Goal: Communication & Community: Answer question/provide support

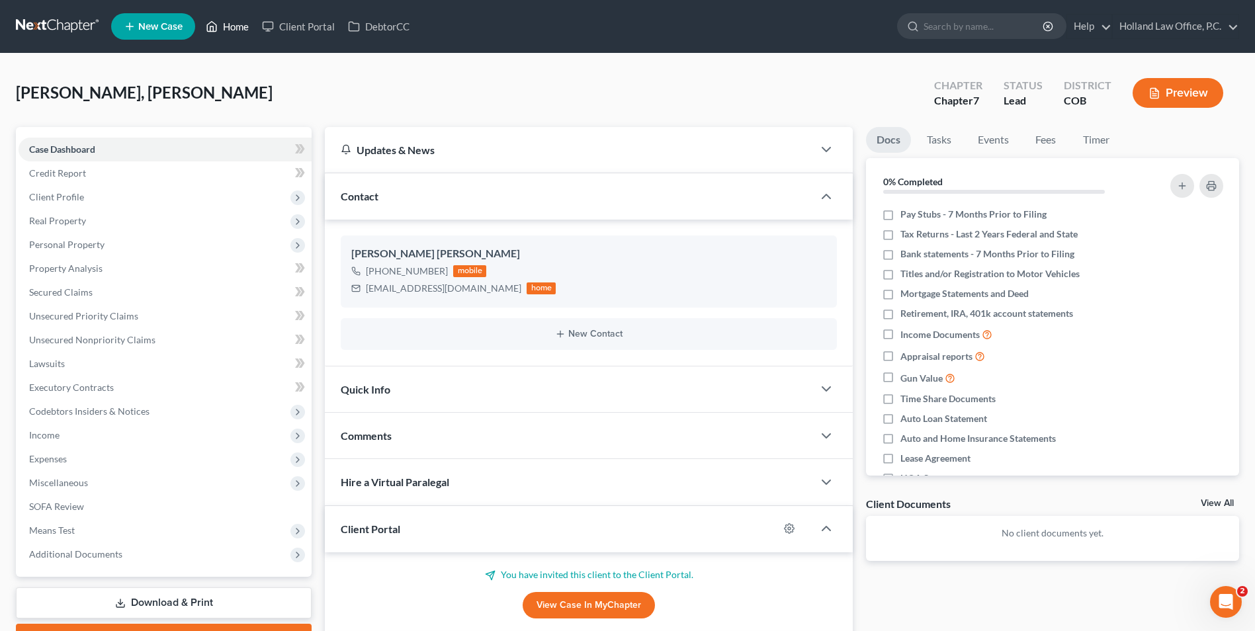
click at [218, 24] on icon at bounding box center [212, 27] width 12 height 16
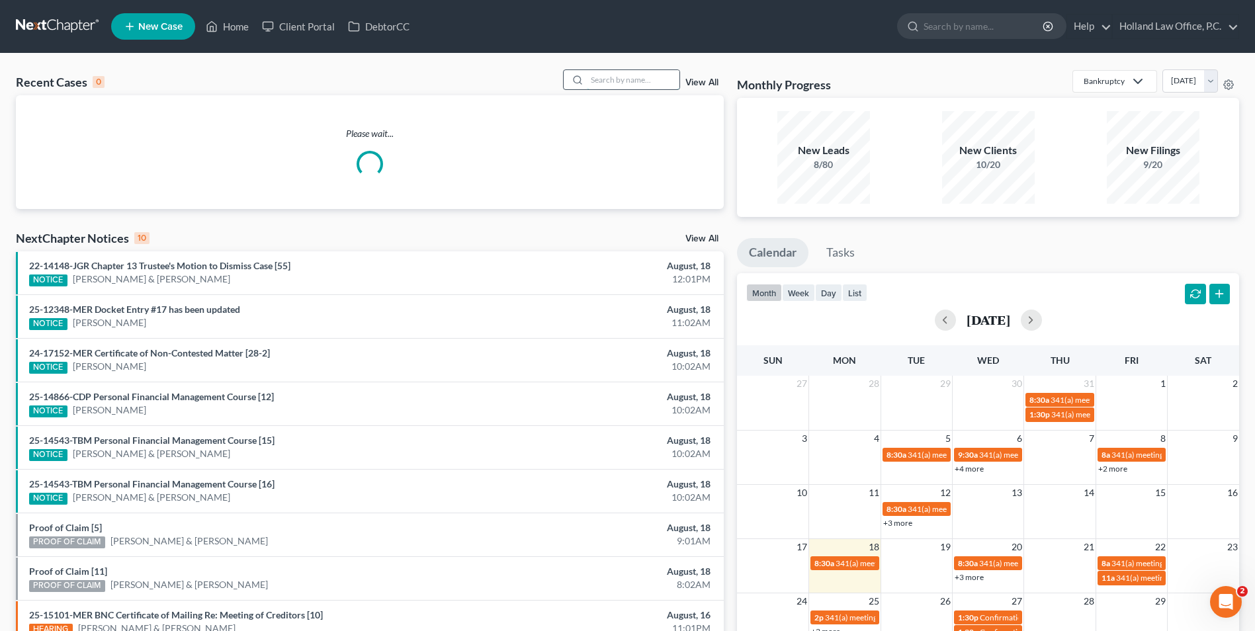
click at [640, 79] on input "search" at bounding box center [633, 79] width 93 height 19
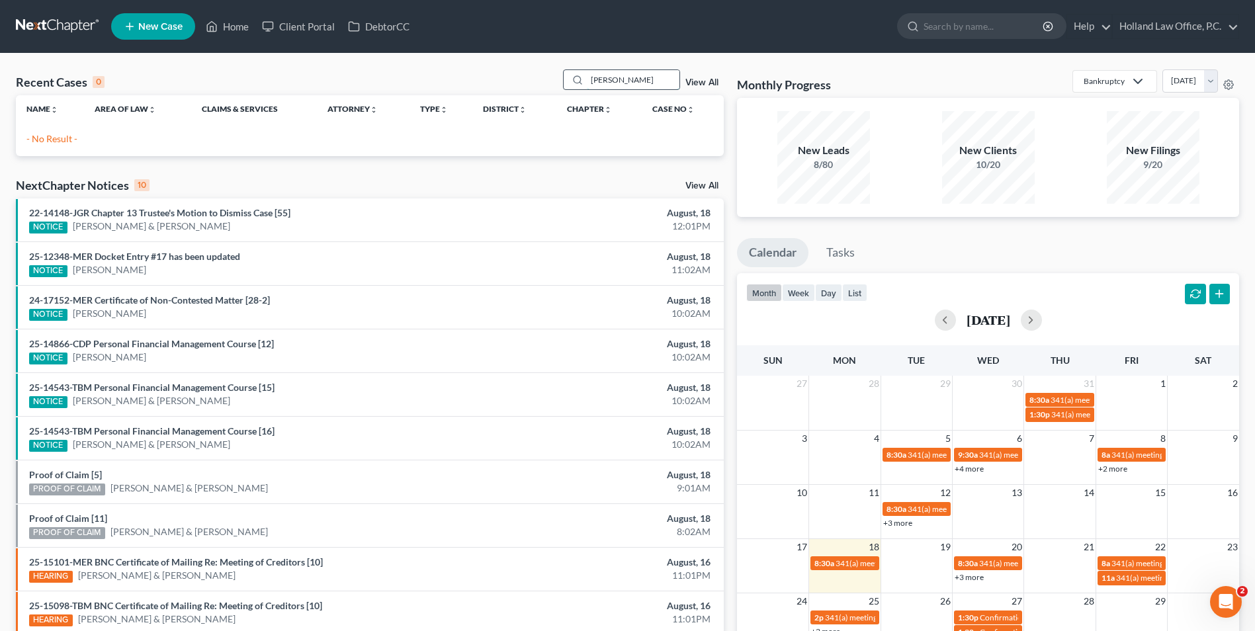
click at [626, 80] on input "[PERSON_NAME]" at bounding box center [633, 79] width 93 height 19
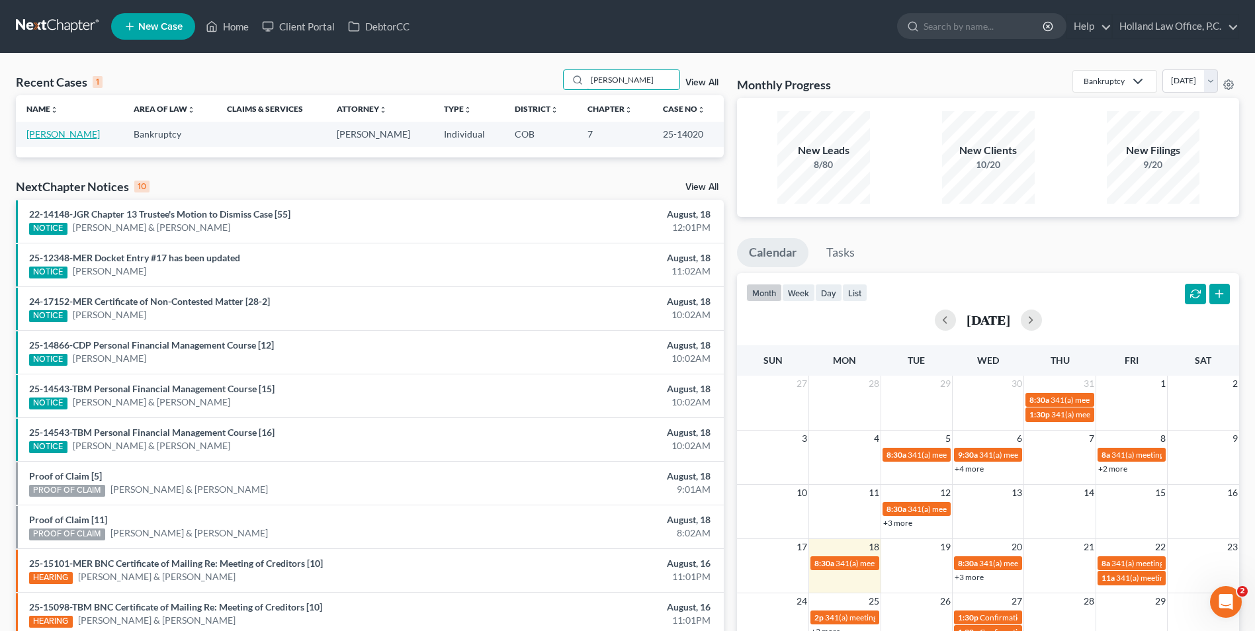
type input "[PERSON_NAME]"
click at [49, 136] on link "[PERSON_NAME]" at bounding box center [62, 133] width 73 height 11
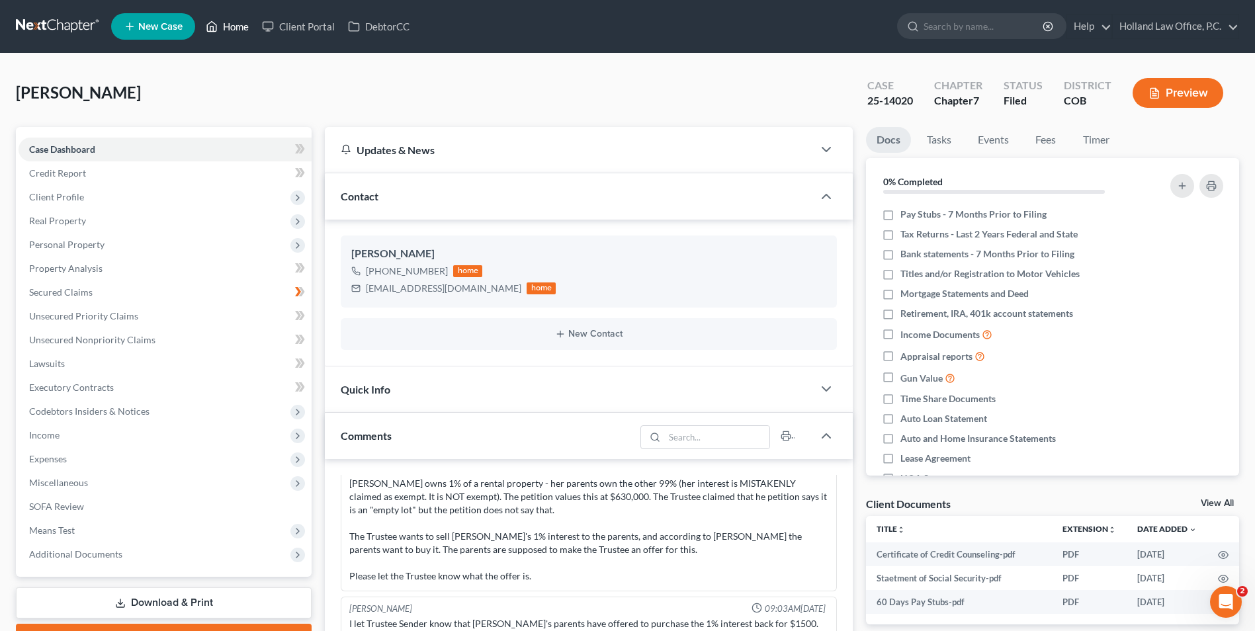
click at [228, 34] on link "Home" at bounding box center [227, 27] width 56 height 24
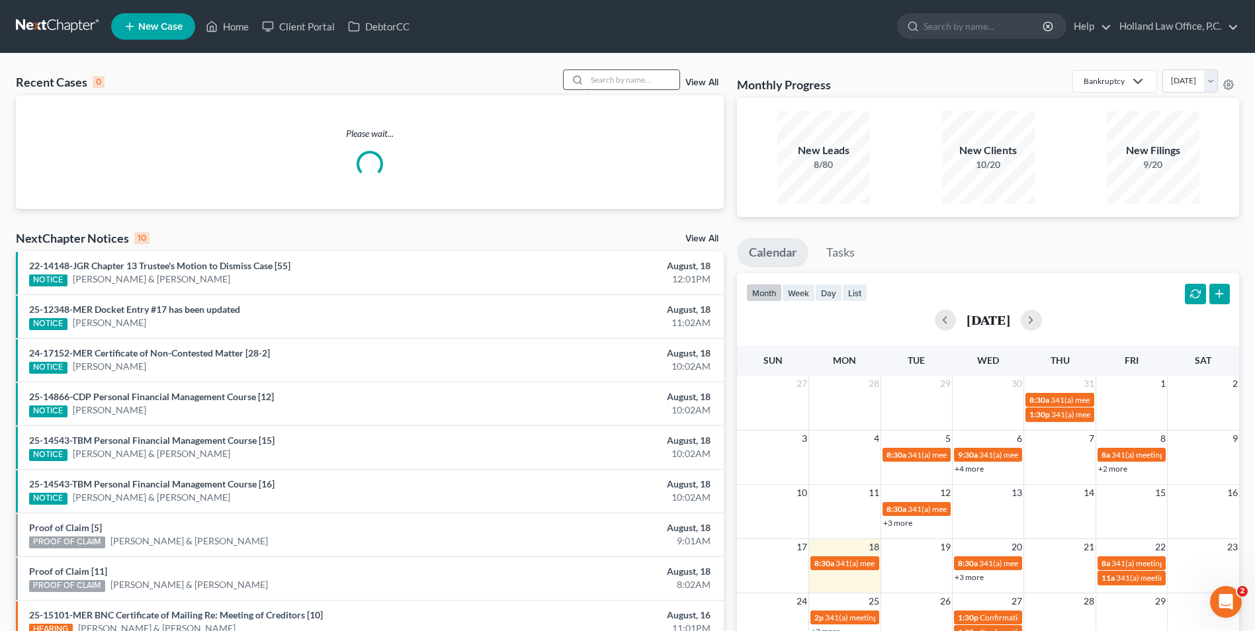
click at [621, 80] on input "search" at bounding box center [633, 79] width 93 height 19
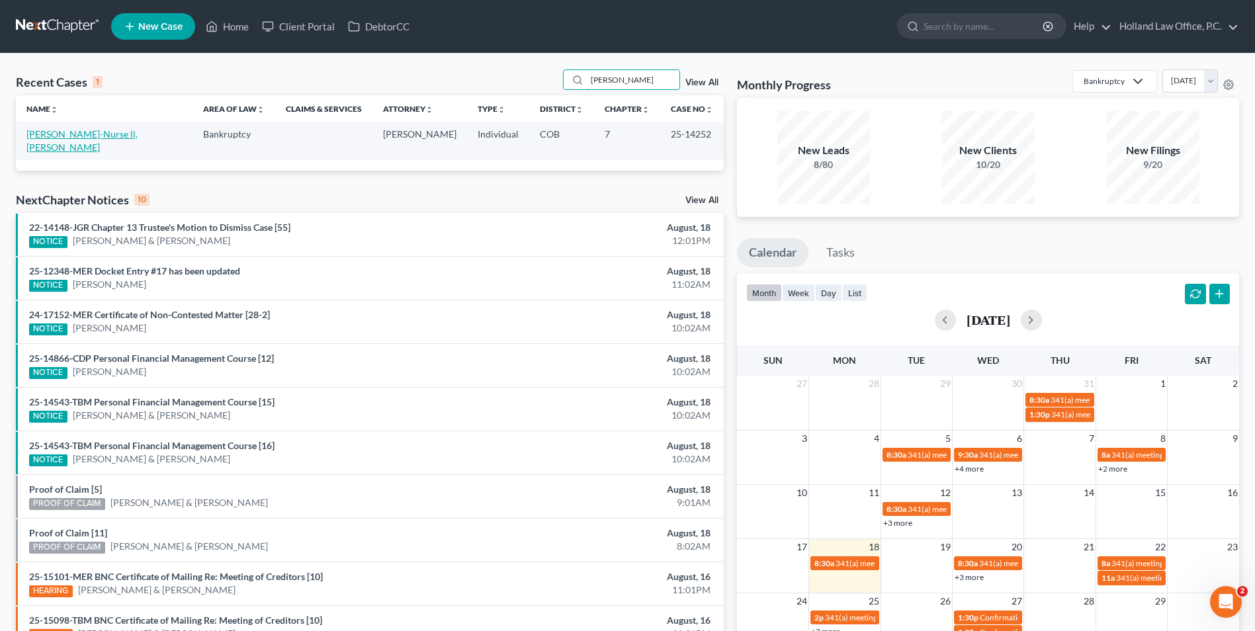
type input "[PERSON_NAME]"
click at [101, 133] on link "[PERSON_NAME]-Nurse ll, [PERSON_NAME]" at bounding box center [81, 140] width 111 height 24
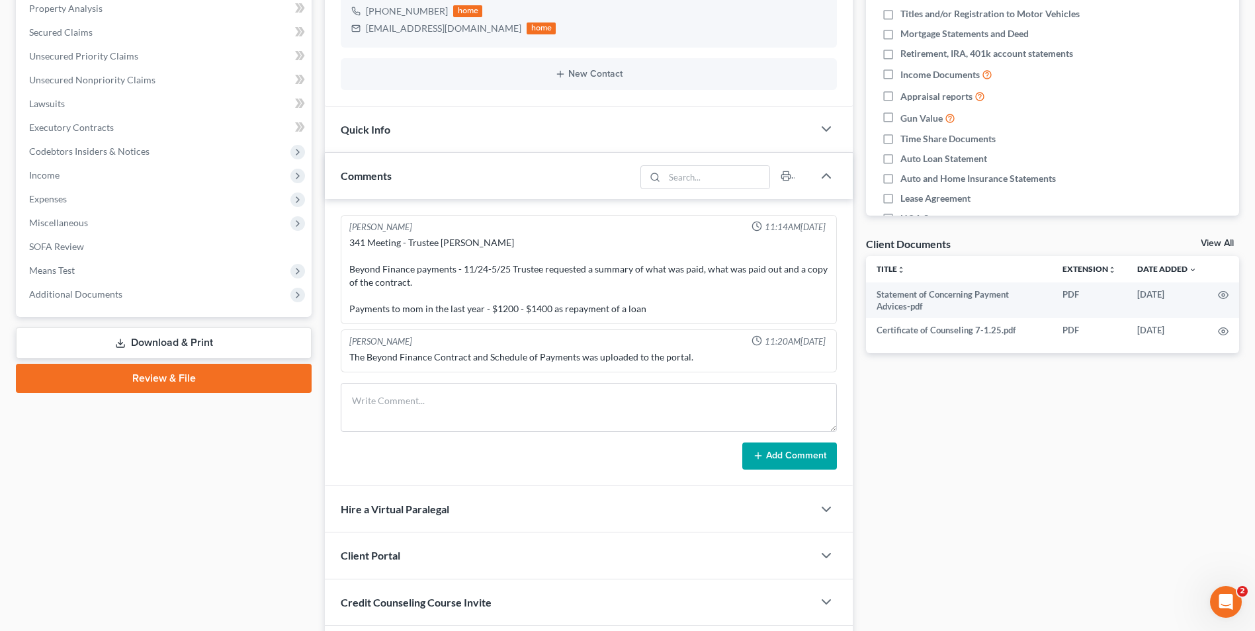
scroll to position [265, 0]
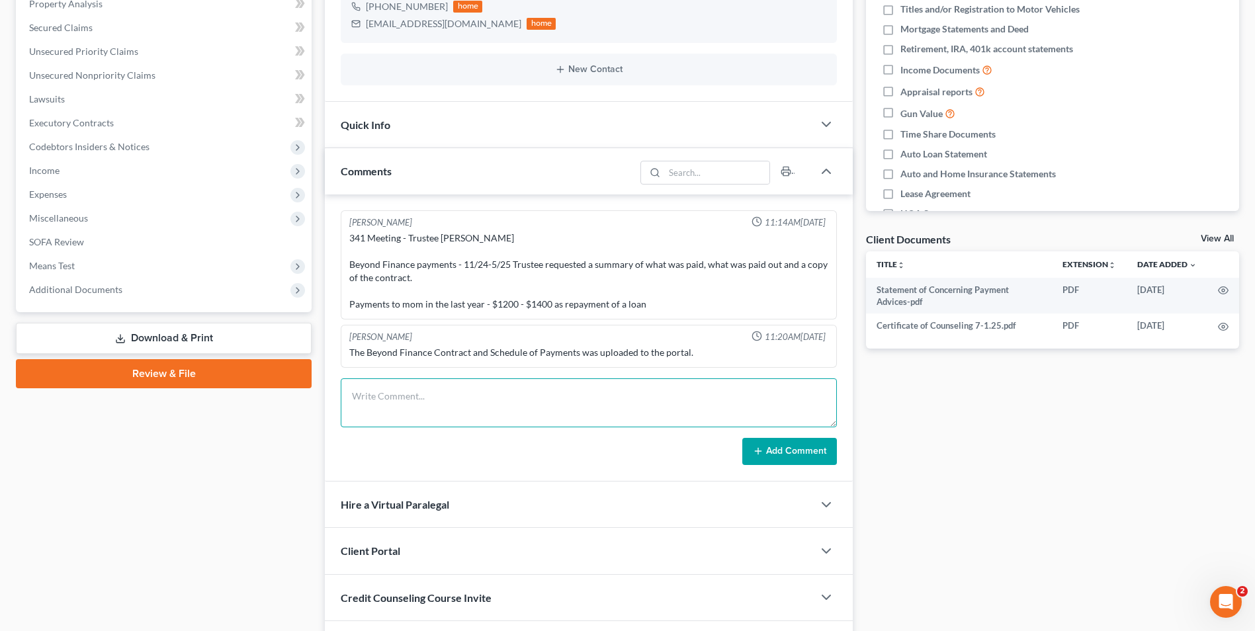
click at [459, 386] on textarea at bounding box center [589, 402] width 496 height 49
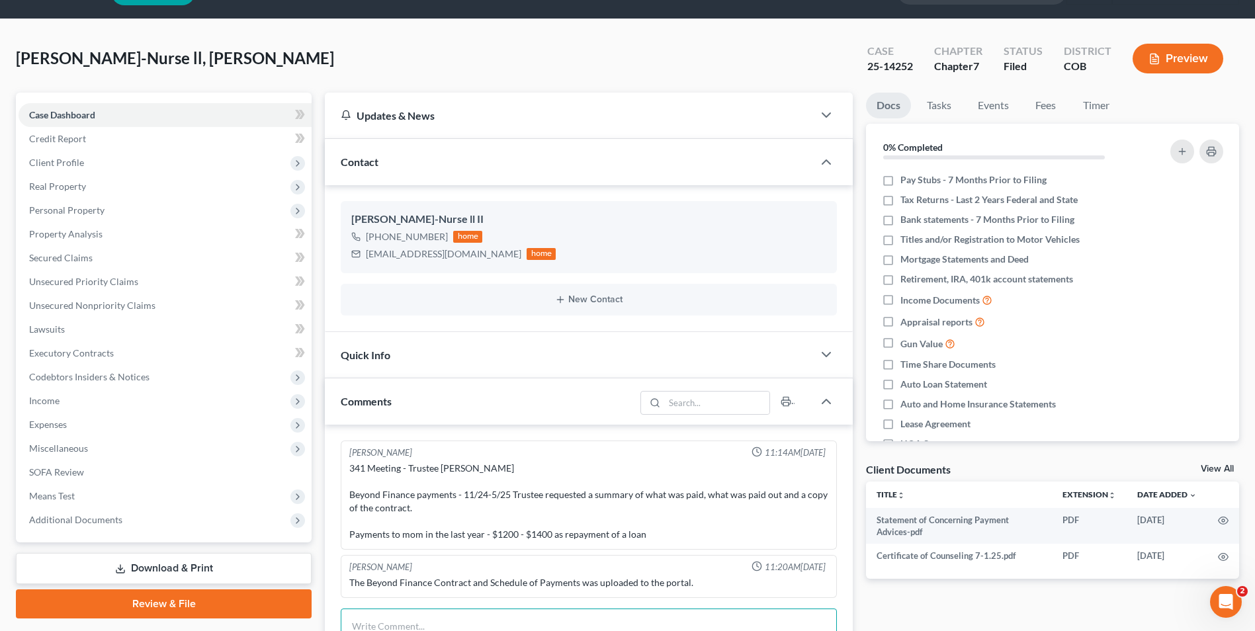
scroll to position [0, 0]
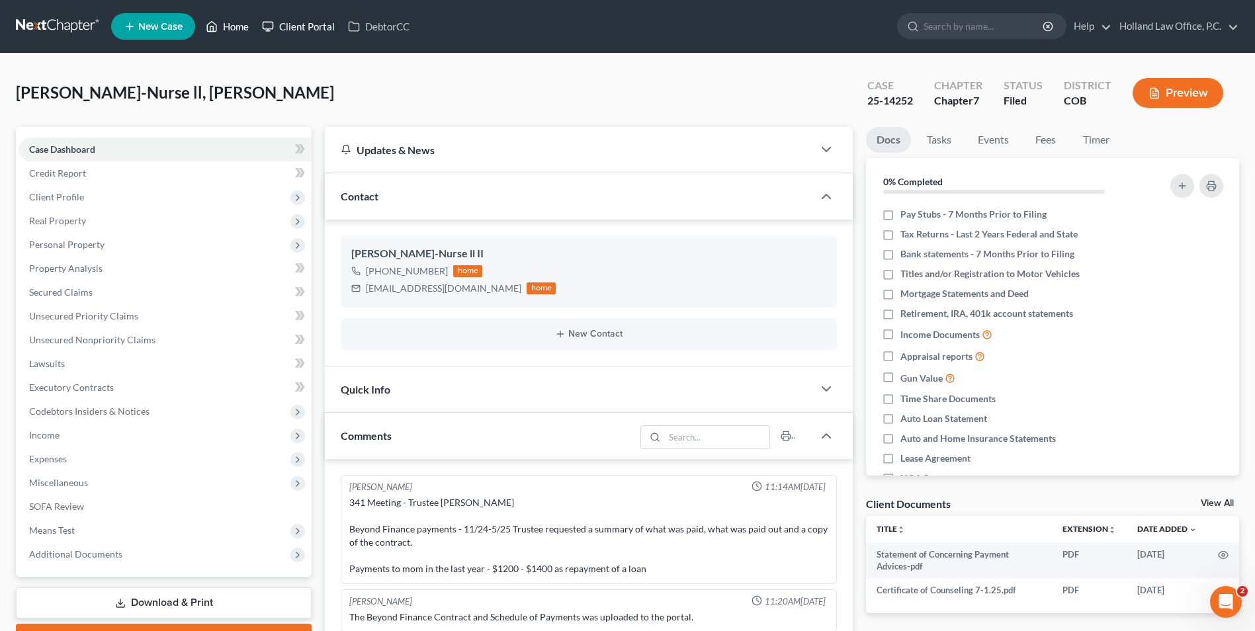
drag, startPoint x: 231, startPoint y: 26, endPoint x: 263, endPoint y: 27, distance: 32.4
click at [231, 26] on link "Home" at bounding box center [227, 27] width 56 height 24
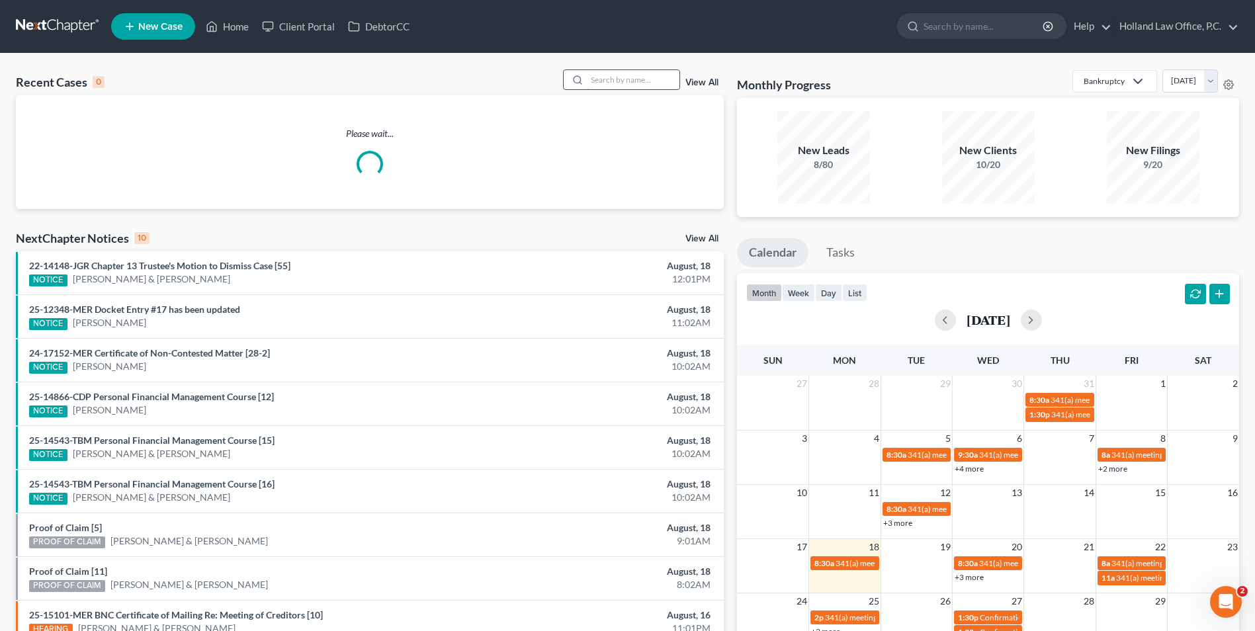
click at [664, 83] on input "search" at bounding box center [633, 79] width 93 height 19
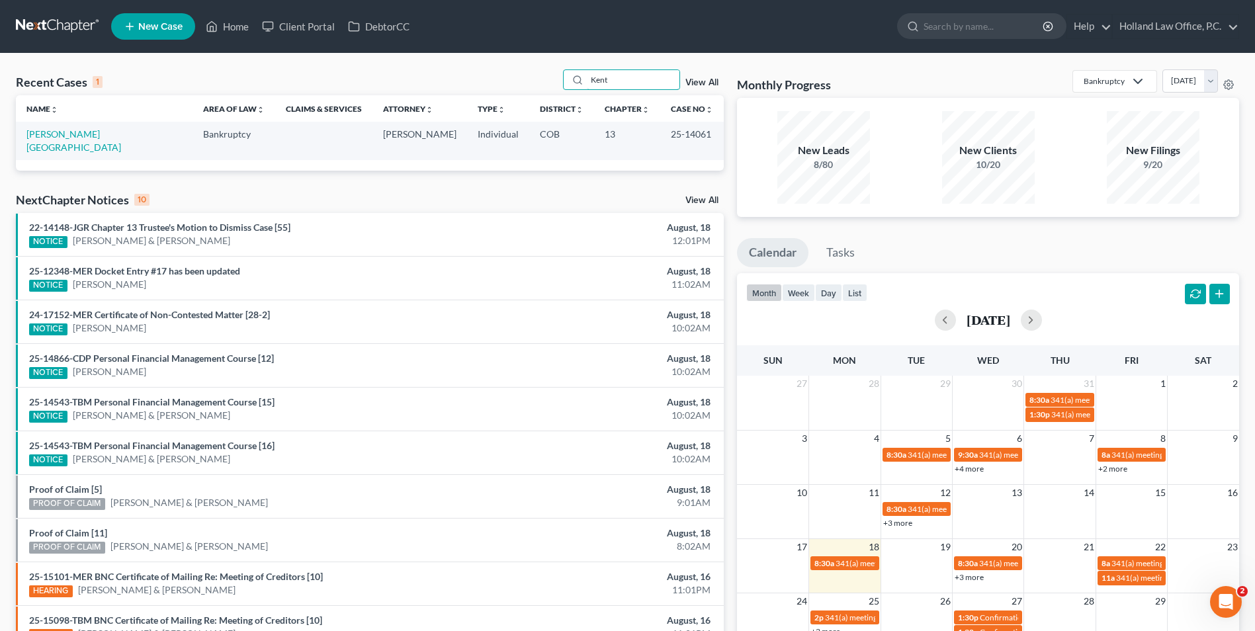
type input "Kent"
click at [70, 132] on link "[PERSON_NAME][GEOGRAPHIC_DATA]" at bounding box center [73, 140] width 95 height 24
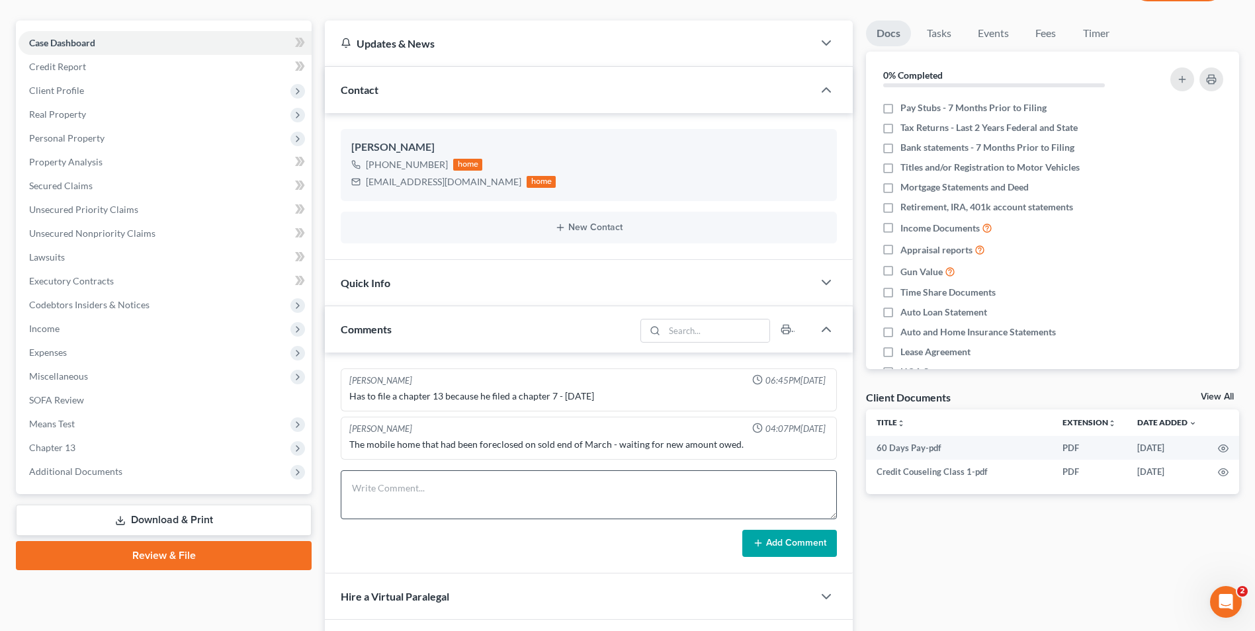
scroll to position [265, 0]
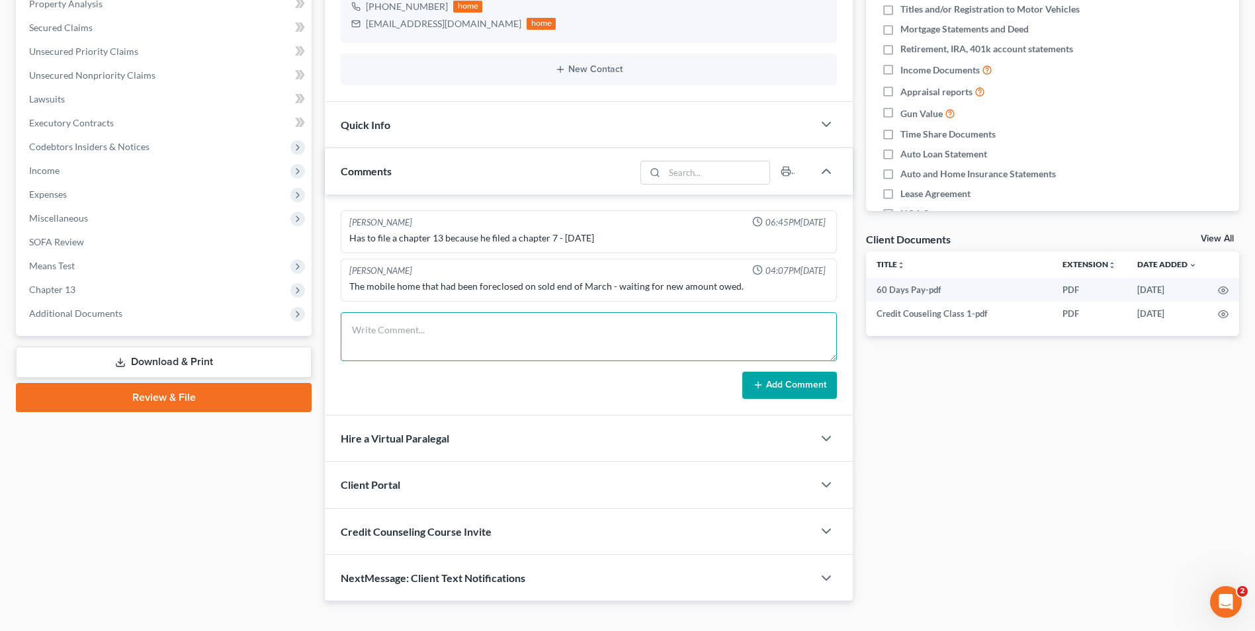
click at [407, 342] on textarea at bounding box center [589, 336] width 496 height 49
click at [352, 331] on textarea "341 Trustee Meeting [DATE] Trustee [PERSON_NAME] [DATE] Case filed" at bounding box center [589, 336] width 496 height 49
click at [354, 343] on textarea "341 Trustee Meeting [DATE], Trustee [PERSON_NAME] [DATE] Case filed" at bounding box center [589, 336] width 496 height 49
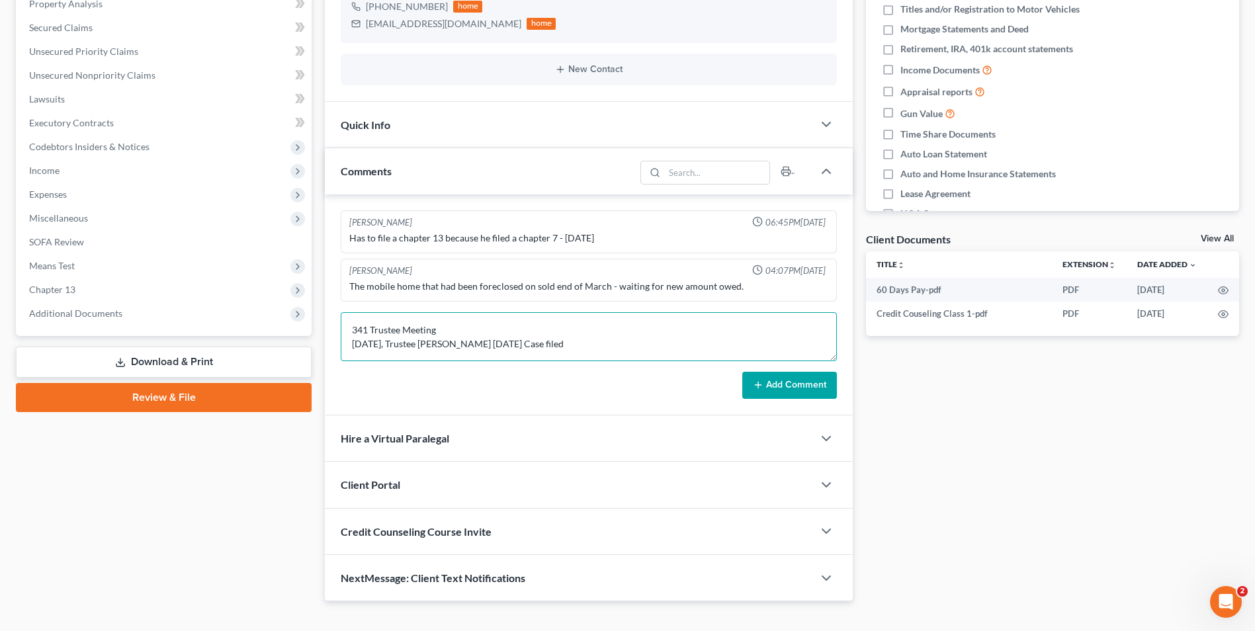
scroll to position [0, 0]
click at [574, 346] on textarea "341 Trustee Meeting [DATE], Trustee [PERSON_NAME] - [DATE] Case filed" at bounding box center [589, 336] width 496 height 49
type textarea "341 Trustee Meeting [DATE], Trustee [PERSON_NAME] - [DATE] Case filed Sold 21 F…"
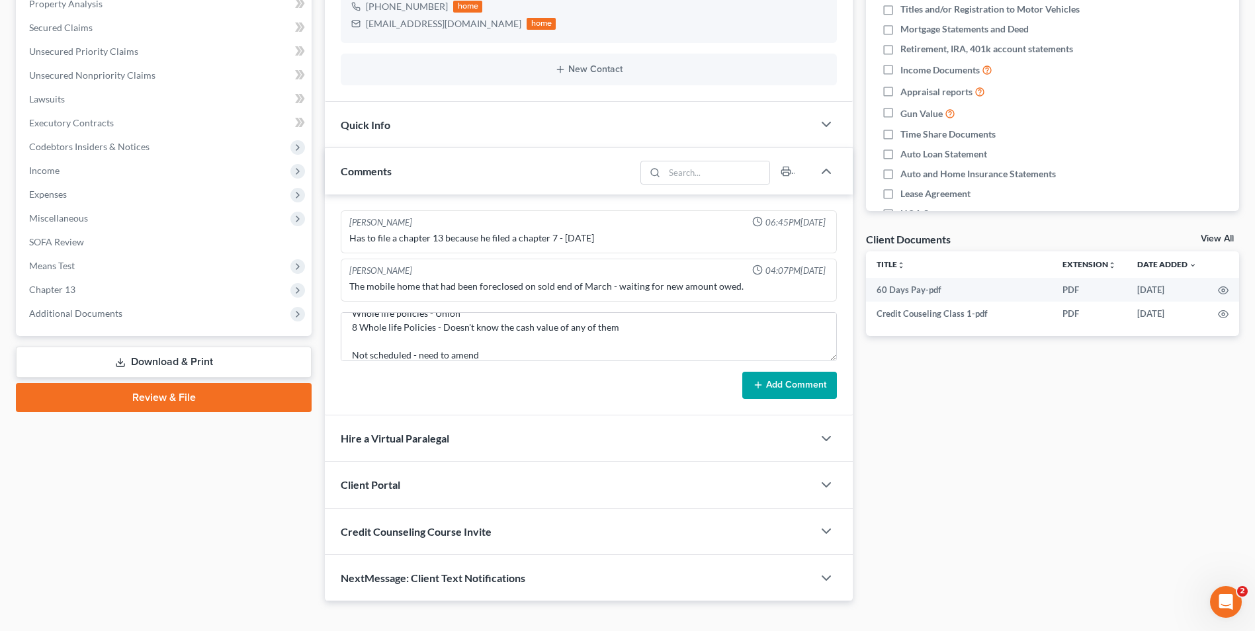
click at [777, 379] on button "Add Comment" at bounding box center [789, 386] width 95 height 28
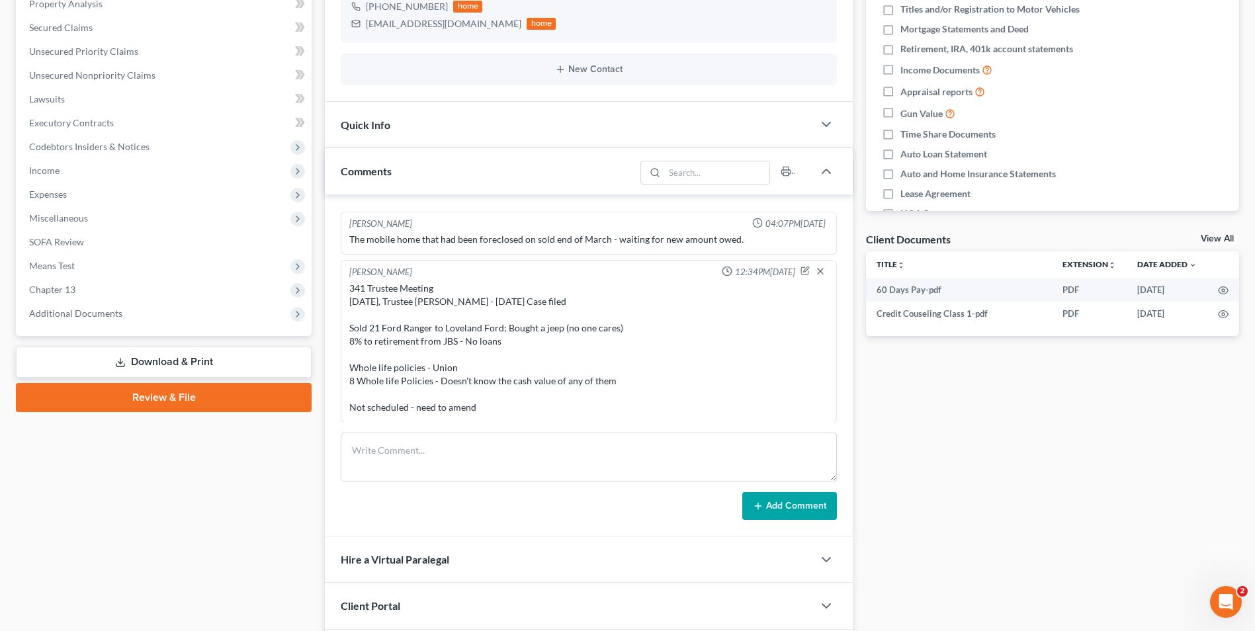
scroll to position [0, 0]
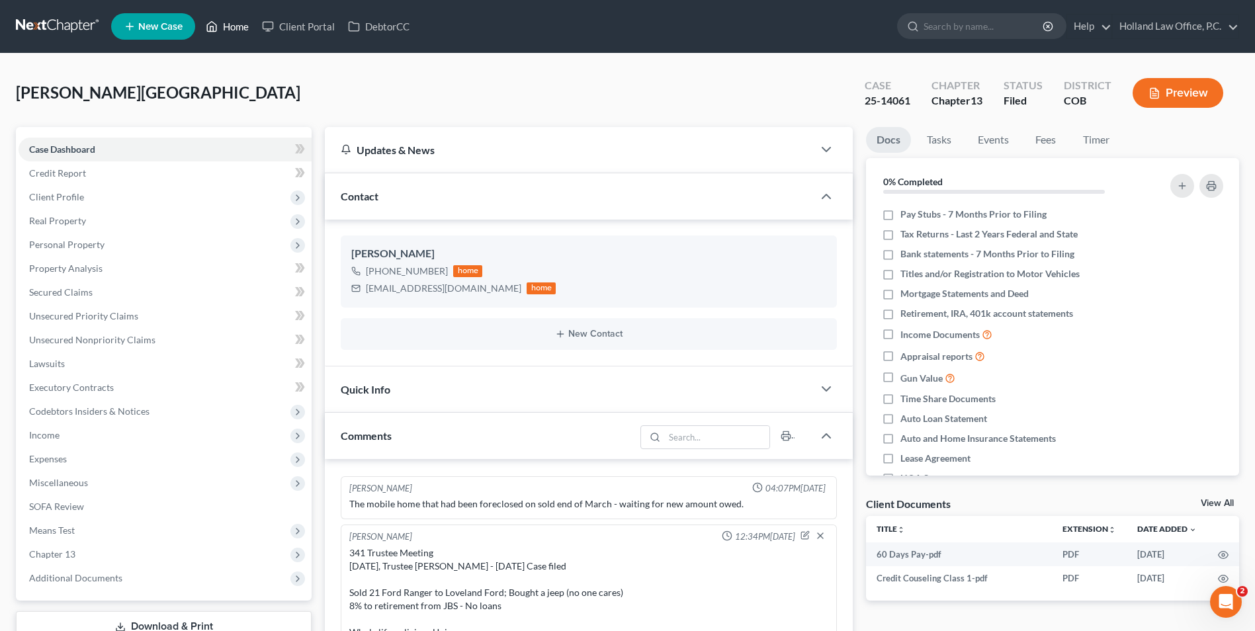
click at [211, 23] on icon at bounding box center [212, 27] width 9 height 10
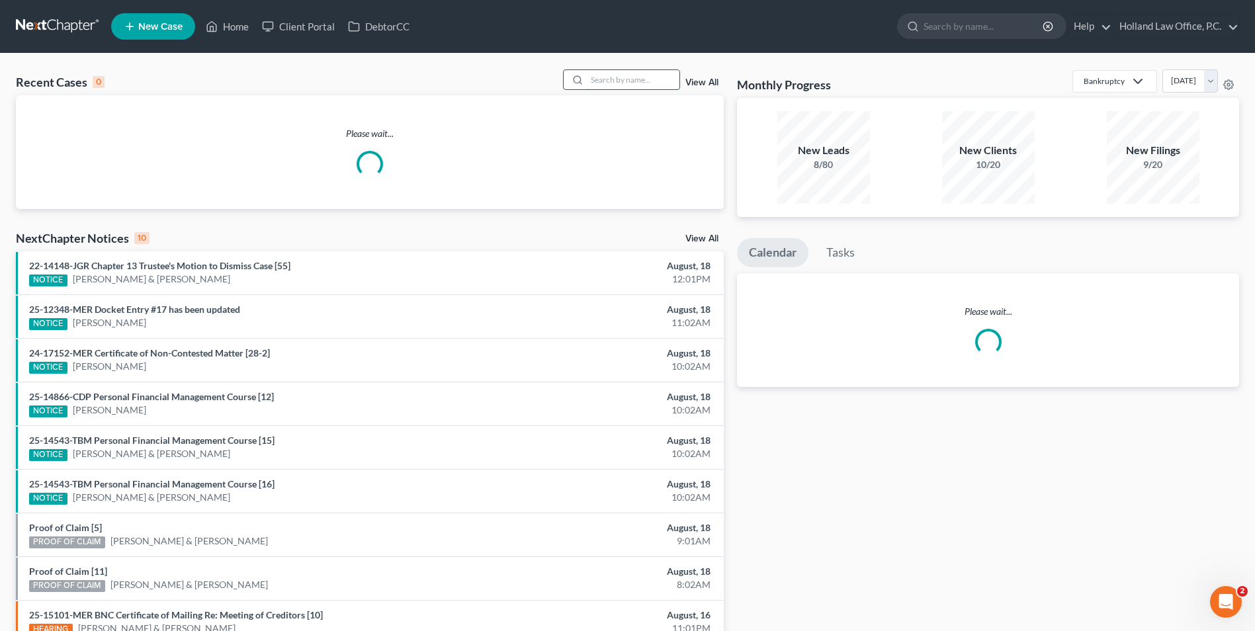
click at [626, 77] on input "search" at bounding box center [633, 79] width 93 height 19
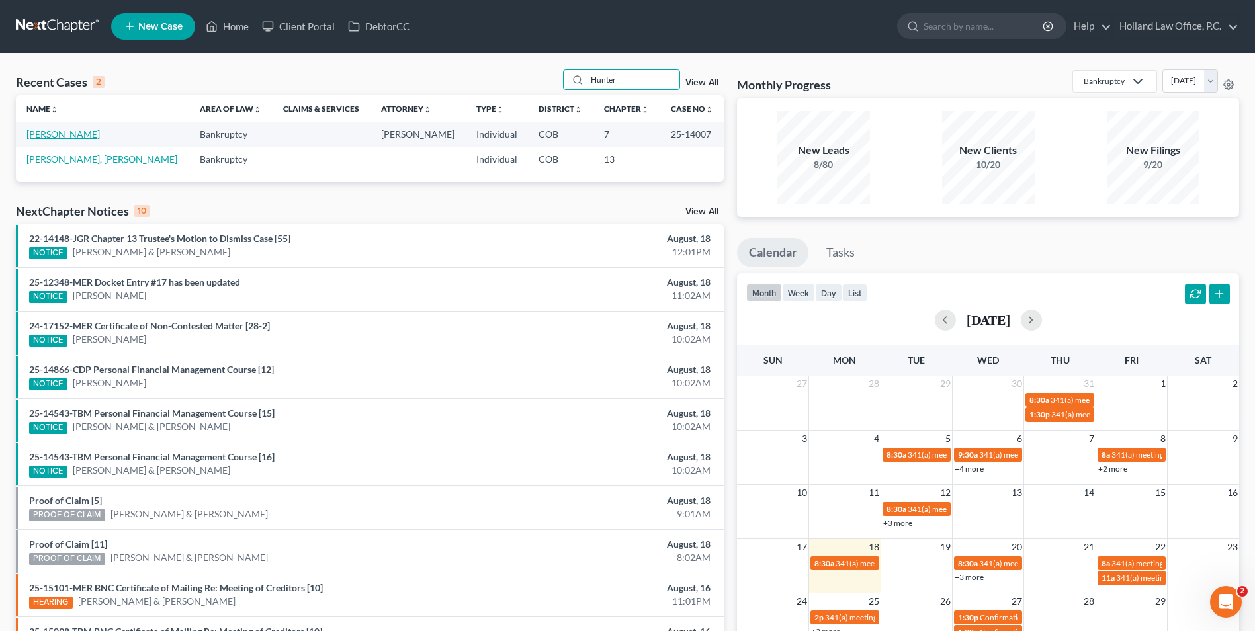
type input "Hunter"
click at [59, 135] on link "[PERSON_NAME]" at bounding box center [62, 133] width 73 height 11
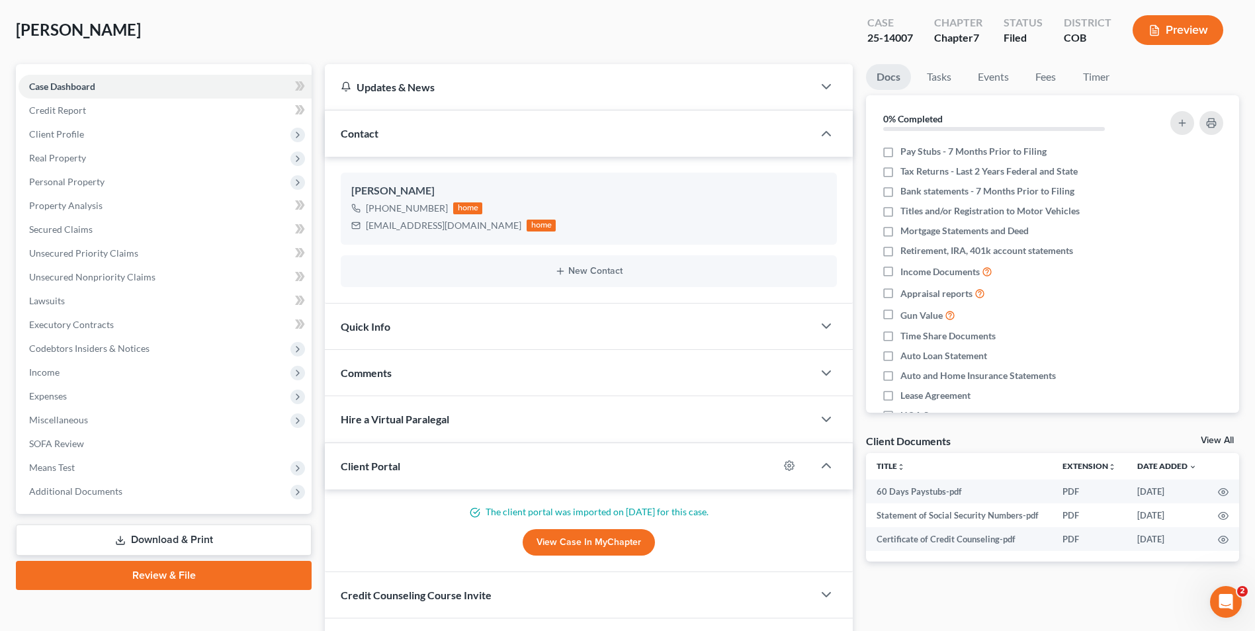
scroll to position [147, 0]
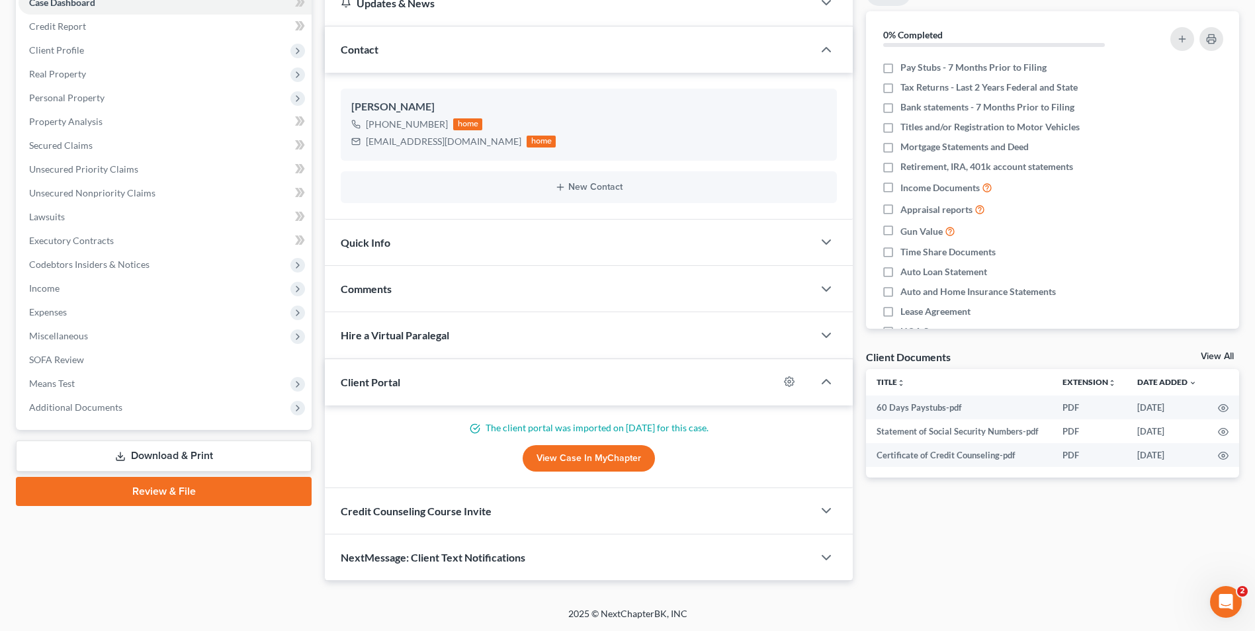
click at [407, 281] on div "Comments" at bounding box center [569, 289] width 488 height 46
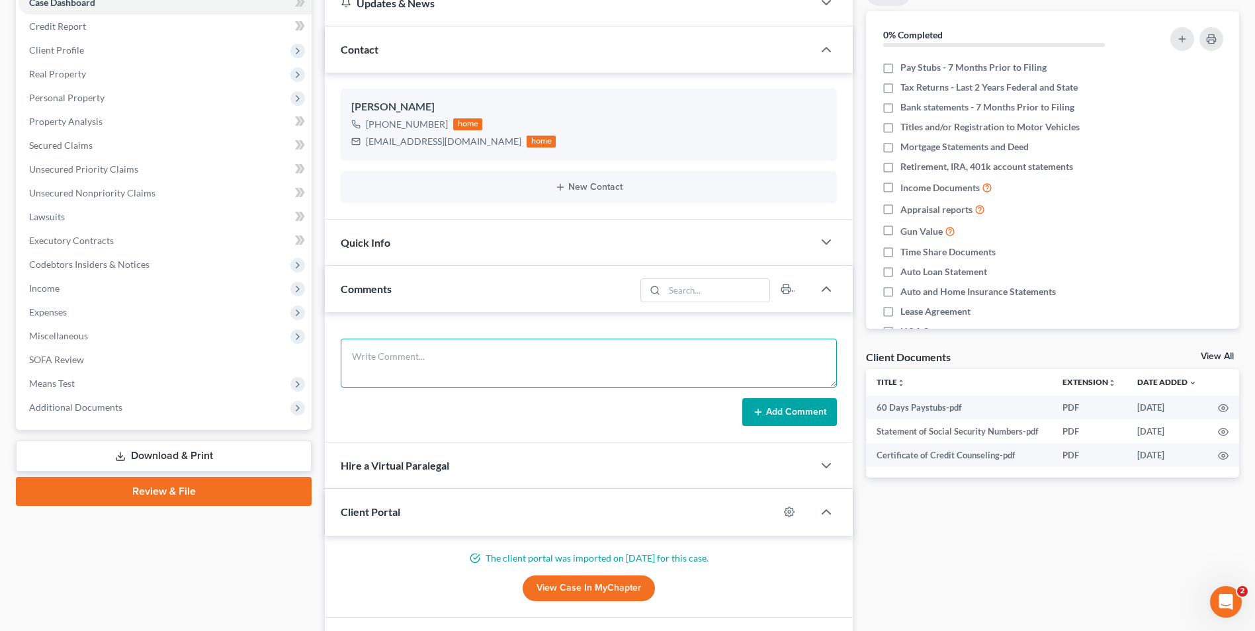
click at [425, 360] on textarea at bounding box center [589, 363] width 496 height 49
type textarea "341 Trustee Meeting Notes Trustee Wienman No notes"
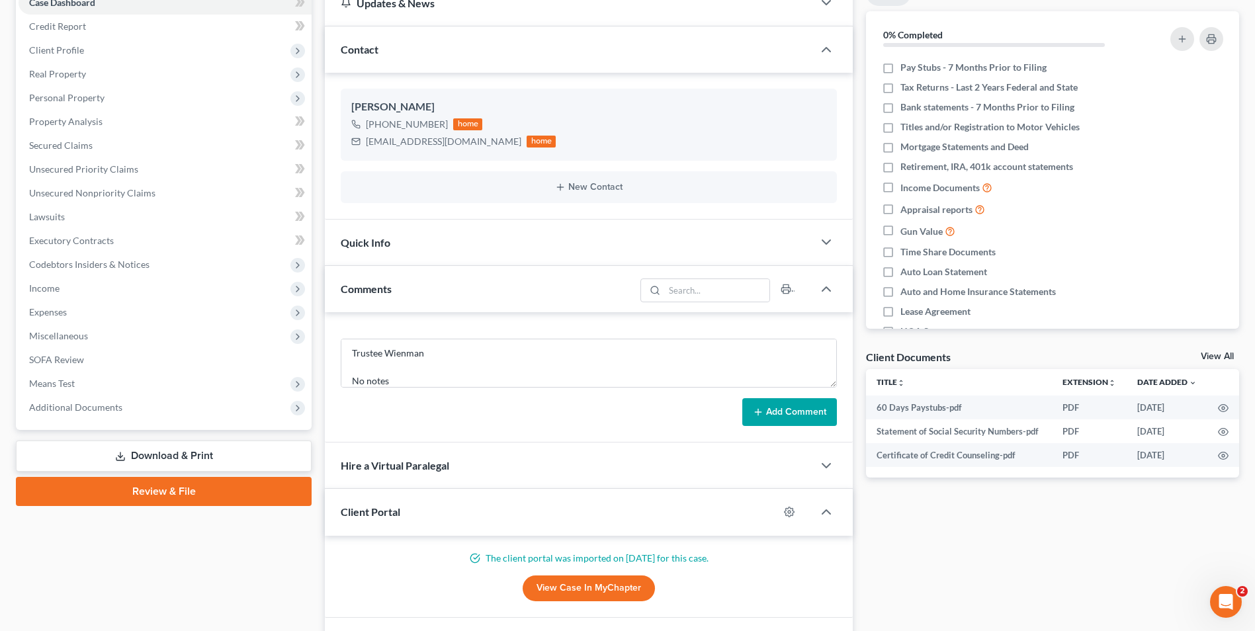
click at [819, 403] on button "Add Comment" at bounding box center [789, 412] width 95 height 28
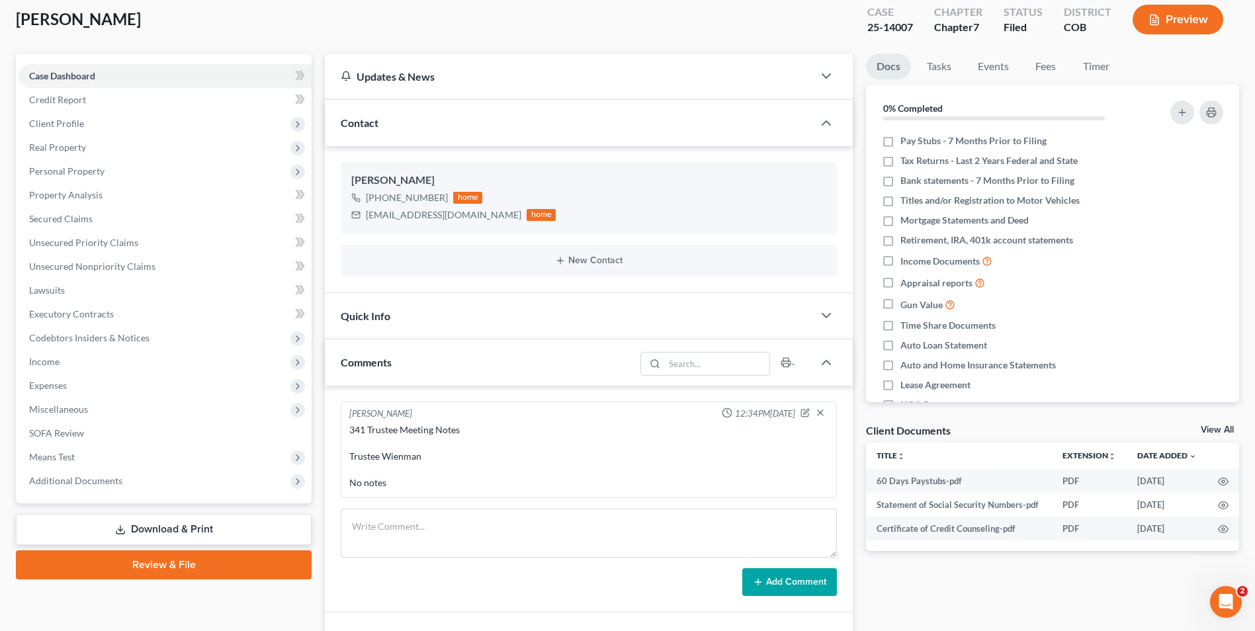
scroll to position [0, 0]
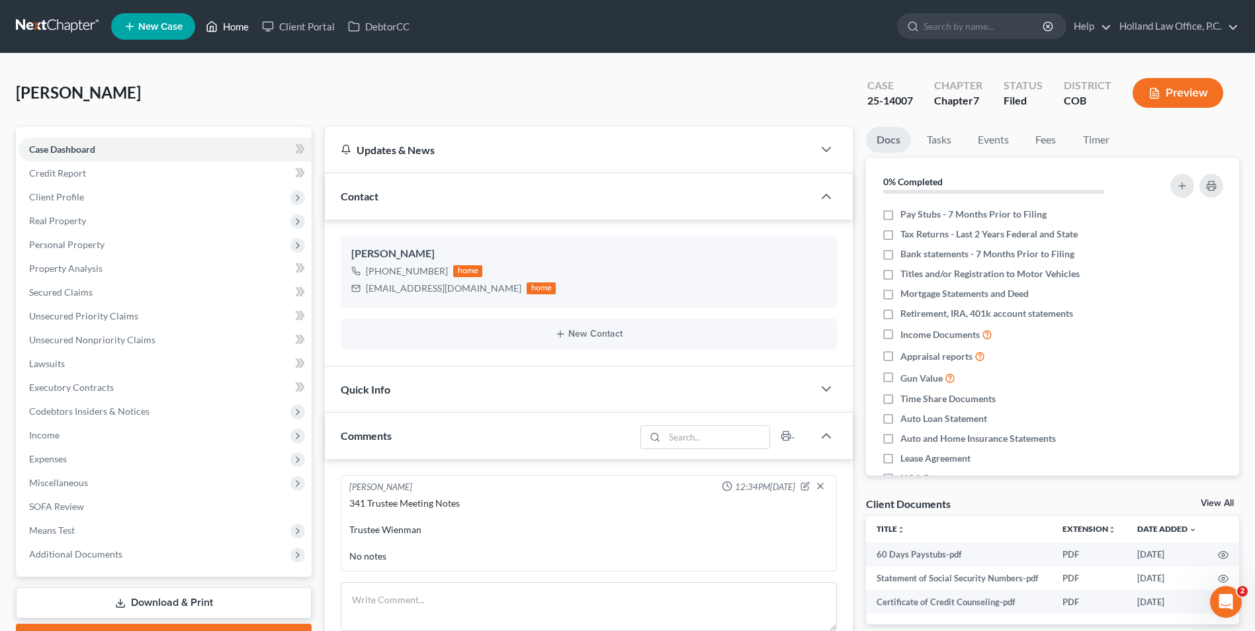
drag, startPoint x: 202, startPoint y: 15, endPoint x: 215, endPoint y: 19, distance: 13.8
click at [202, 15] on link "Home" at bounding box center [227, 27] width 56 height 24
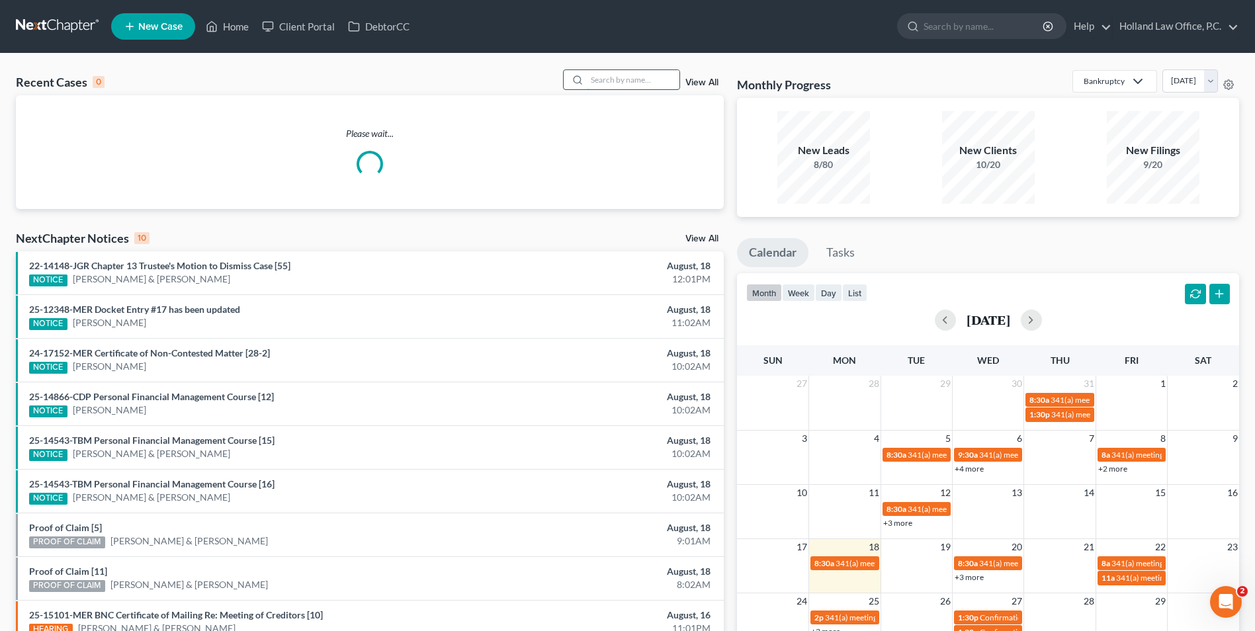
click at [620, 81] on input "search" at bounding box center [633, 79] width 93 height 19
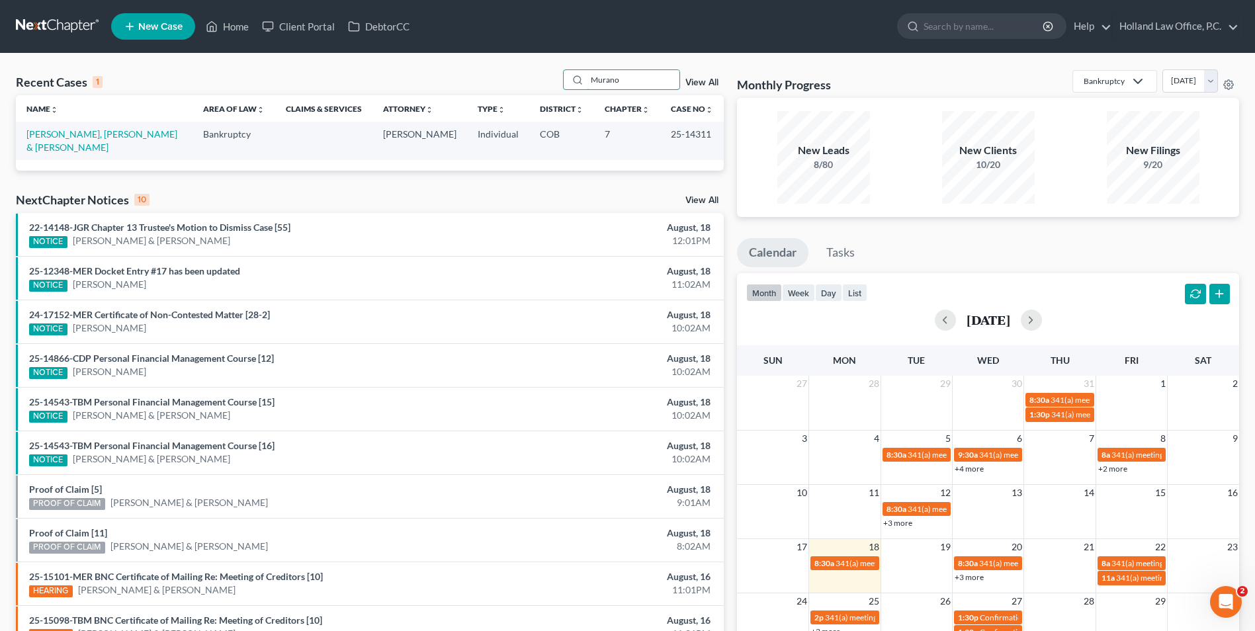
type input "Murano"
click at [121, 125] on td "[PERSON_NAME], [PERSON_NAME] & [PERSON_NAME]" at bounding box center [104, 141] width 177 height 38
click at [114, 135] on link "[PERSON_NAME], [PERSON_NAME] & [PERSON_NAME]" at bounding box center [101, 140] width 151 height 24
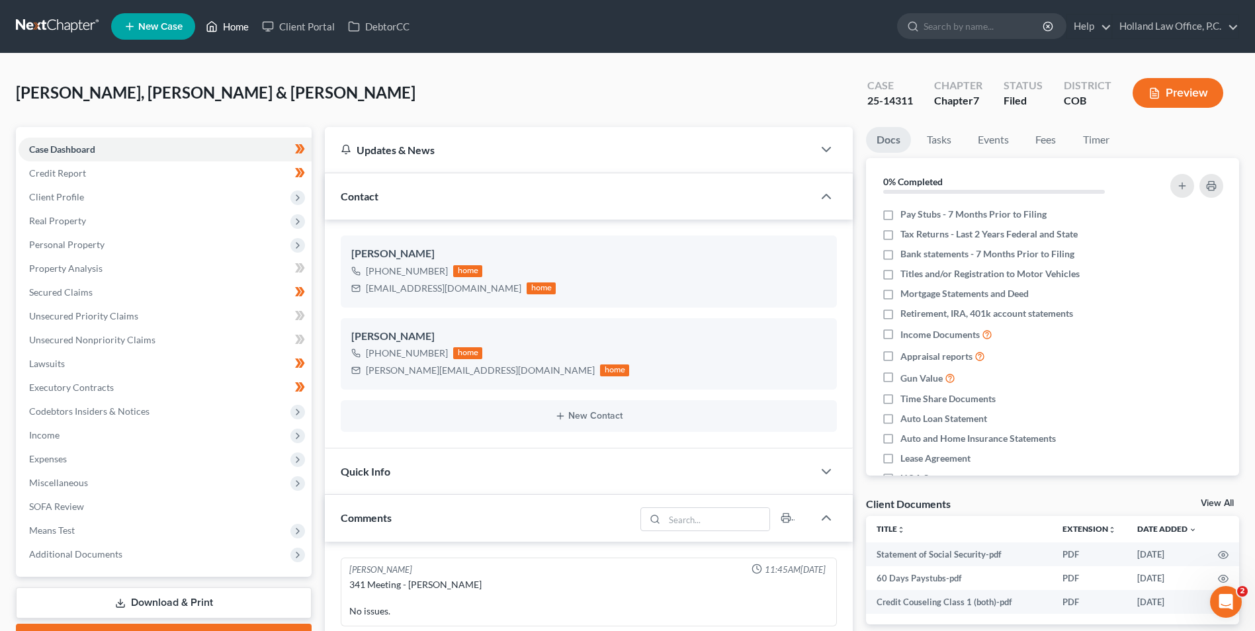
click at [218, 22] on icon at bounding box center [212, 27] width 12 height 16
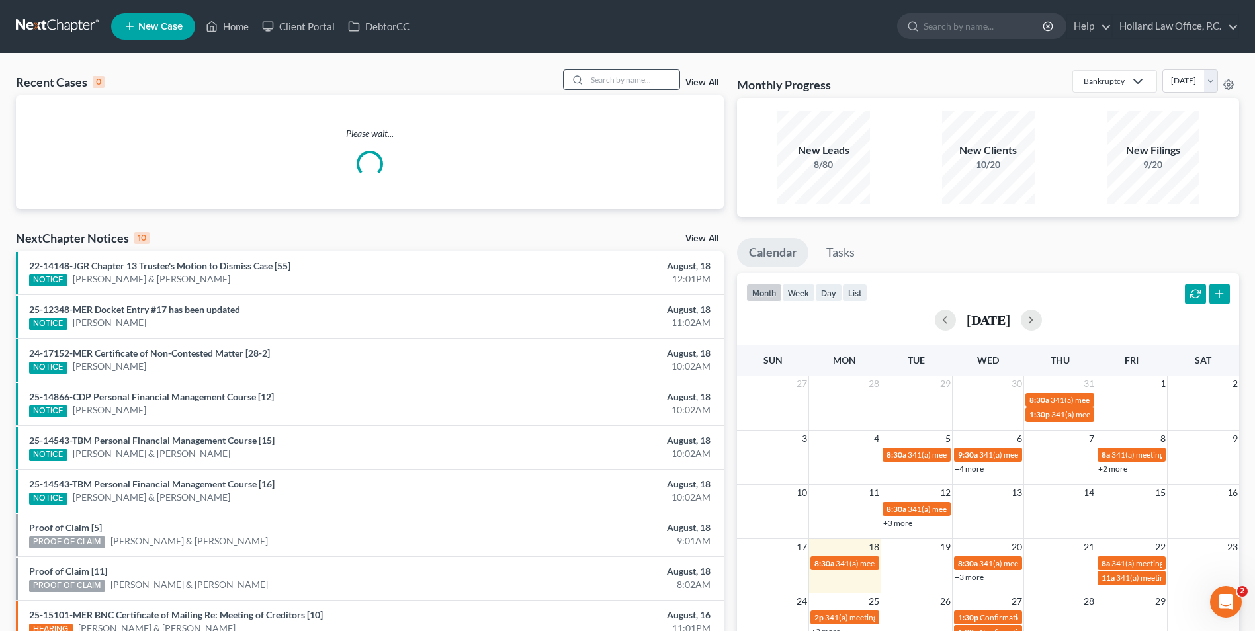
click at [598, 81] on input "search" at bounding box center [633, 79] width 93 height 19
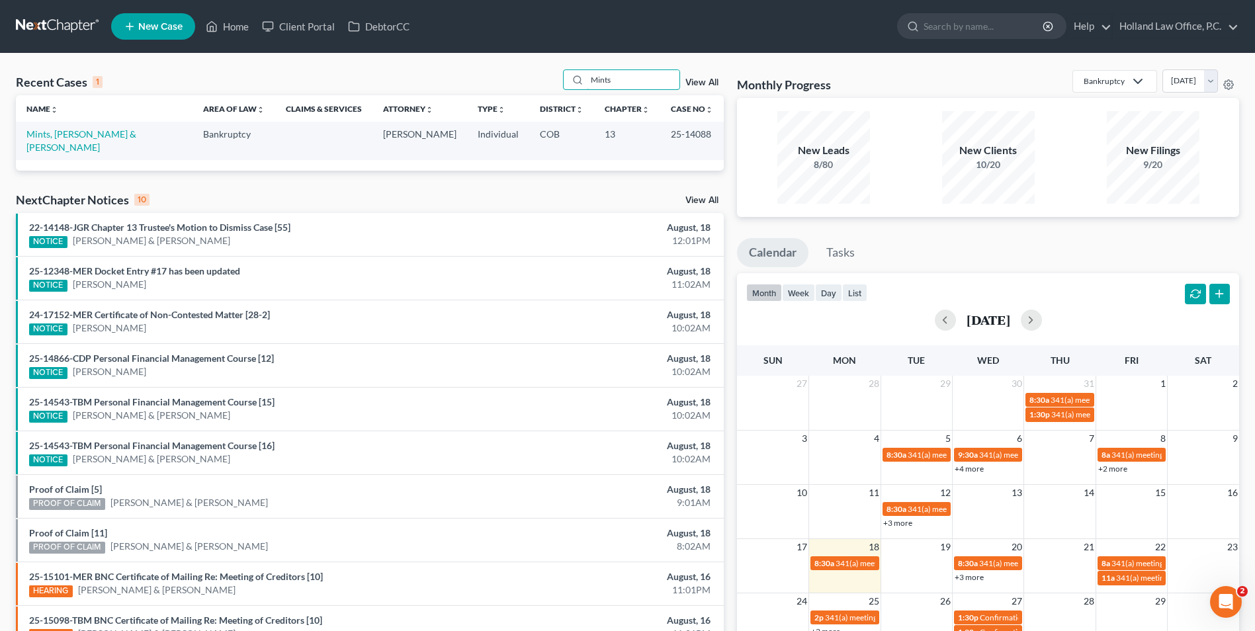
type input "Mints"
click at [67, 135] on link "Mints, [PERSON_NAME] & [PERSON_NAME]" at bounding box center [81, 140] width 110 height 24
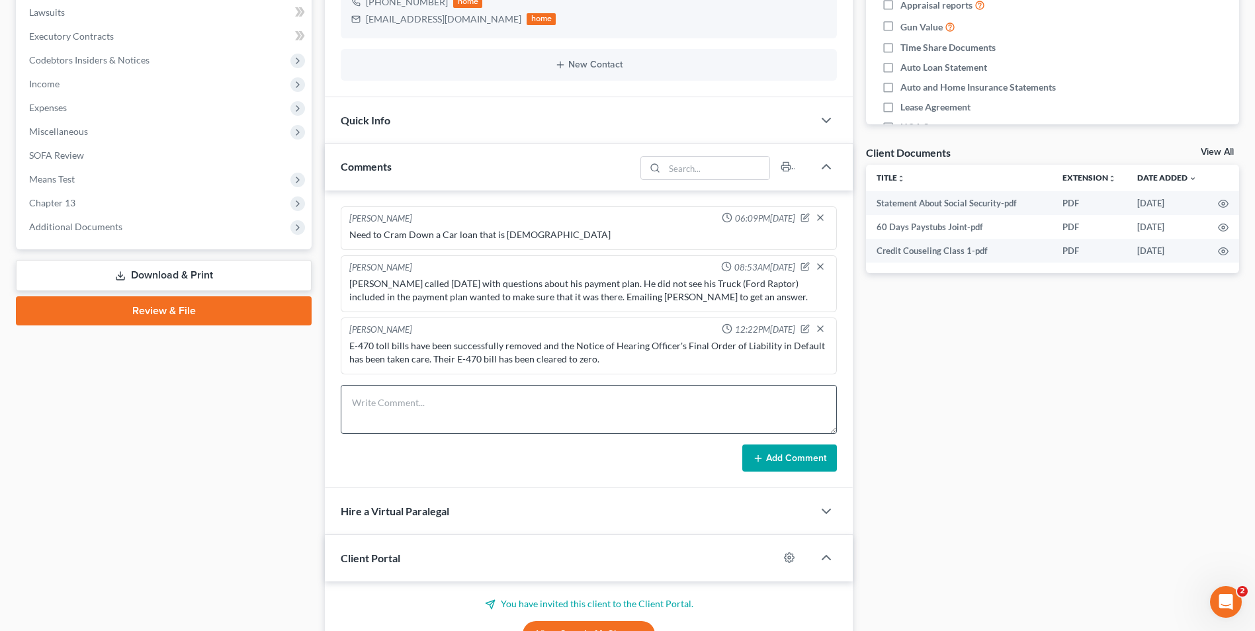
scroll to position [397, 0]
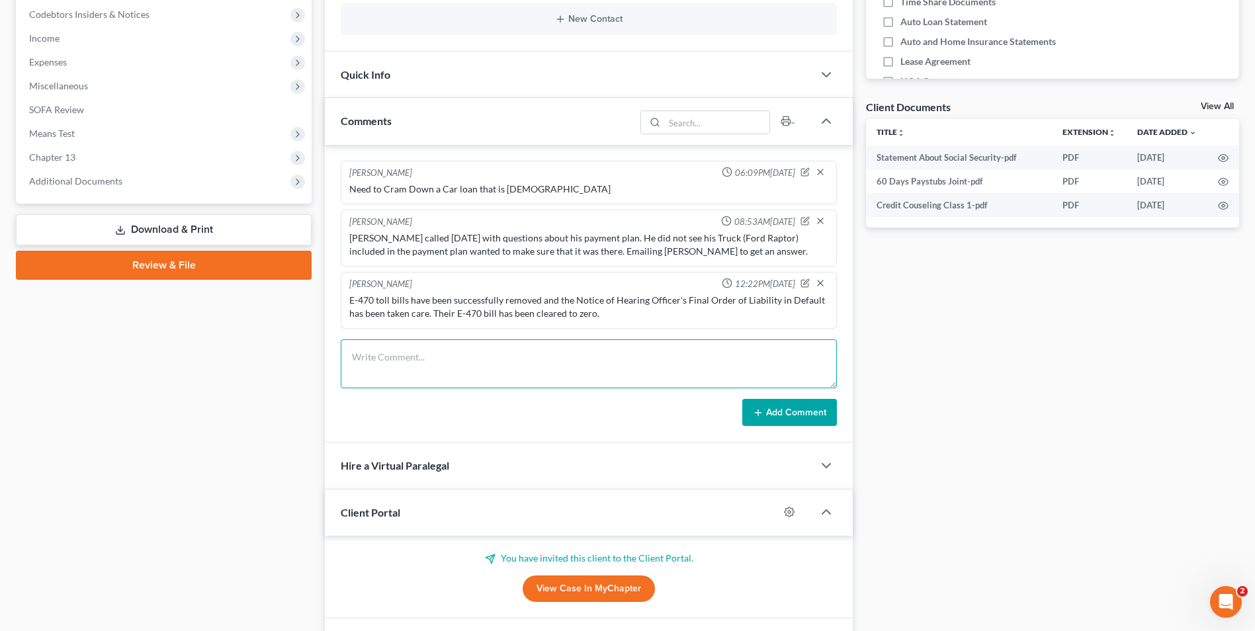
click at [401, 354] on textarea at bounding box center [589, 363] width 496 height 49
type textarea "6"
type textarea "8"
click at [382, 384] on textarea "341 Meeting [PERSON_NAME] [DATE] - Case Filed [DATE] 2 in household 3442/mo 100…" at bounding box center [589, 363] width 496 height 49
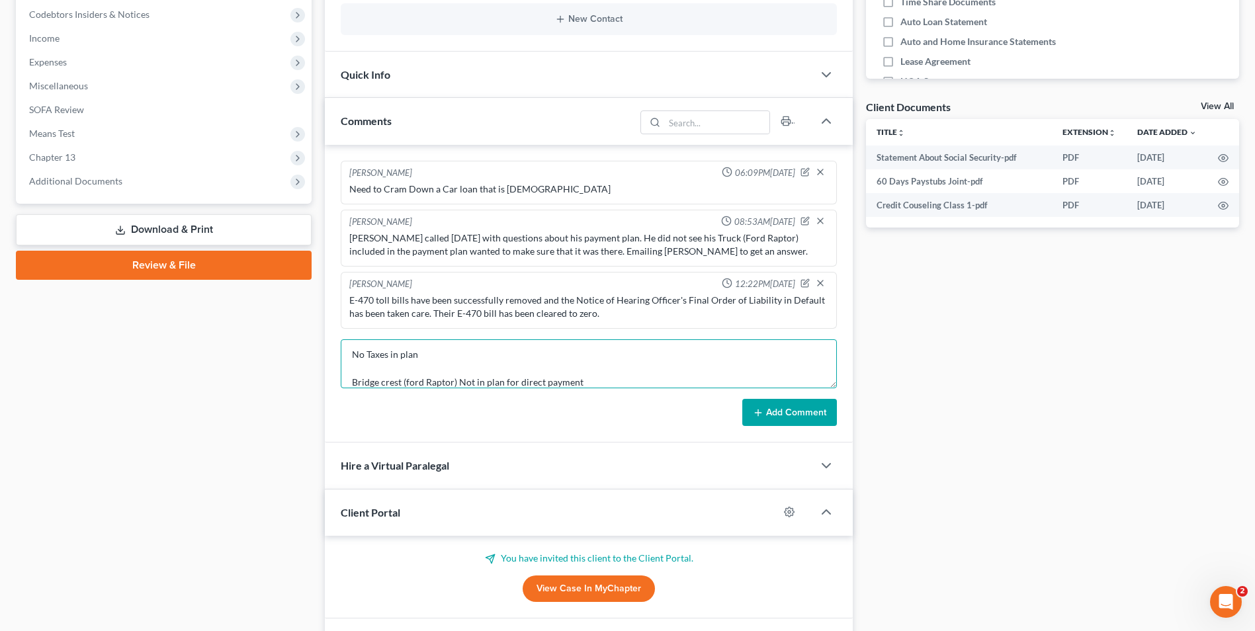
type textarea "341 Meeting [PERSON_NAME] [DATE] - Case Filed [DATE] 2 in household 3442/mo 100…"
click at [803, 404] on button "Add Comment" at bounding box center [789, 413] width 95 height 28
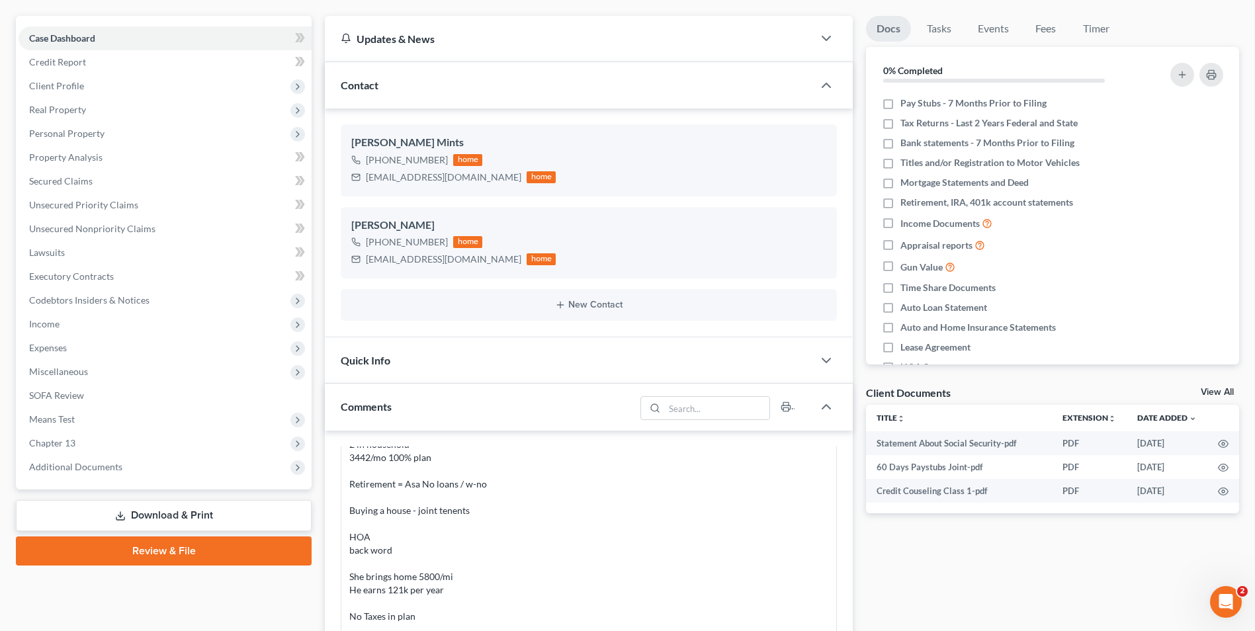
scroll to position [0, 0]
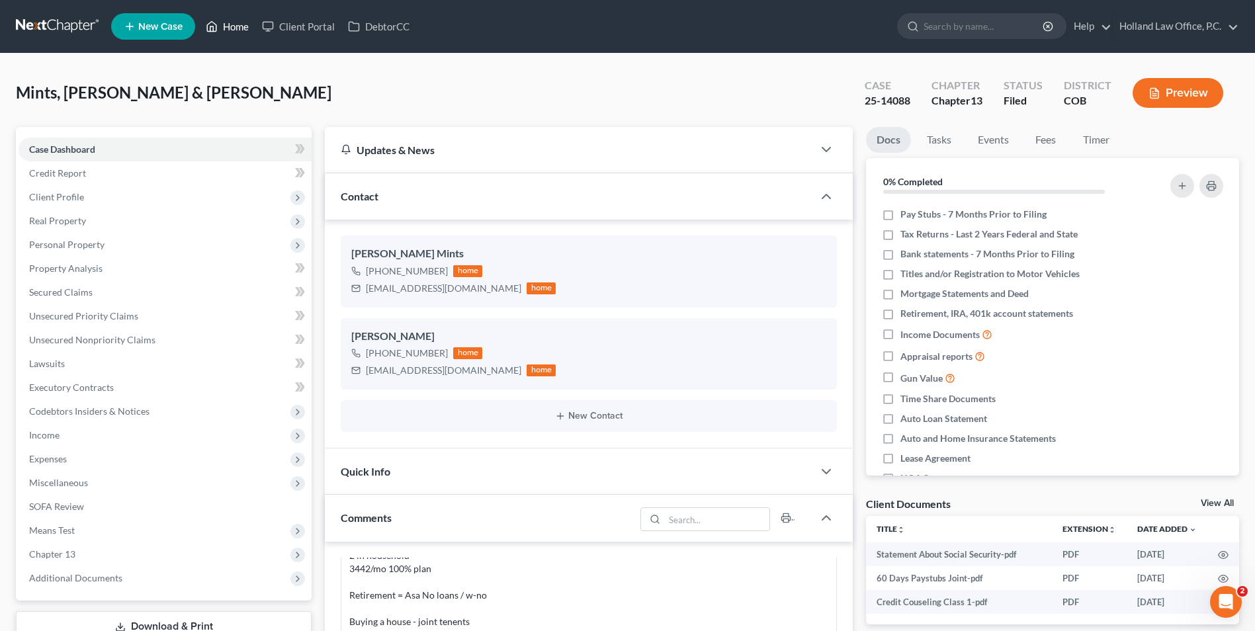
click at [218, 28] on icon at bounding box center [212, 27] width 12 height 16
